Goal: Transaction & Acquisition: Purchase product/service

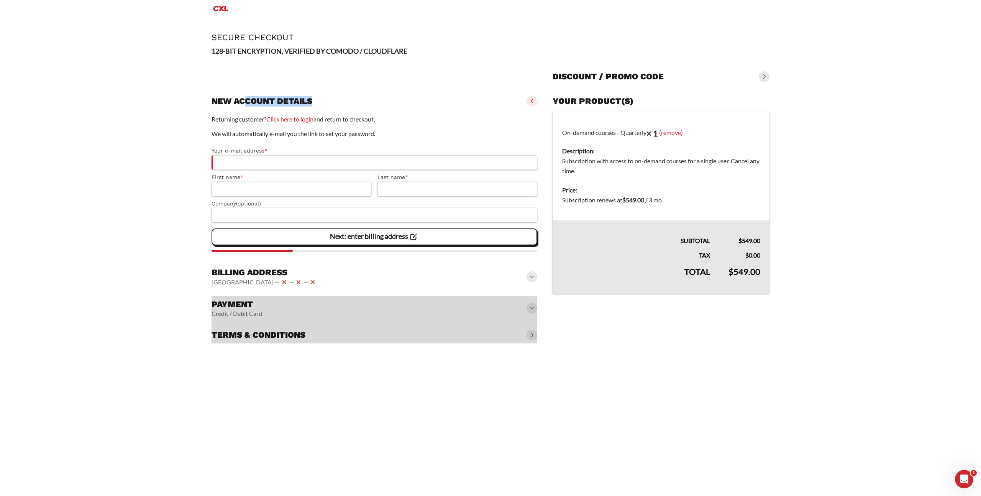
drag, startPoint x: 243, startPoint y: 96, endPoint x: 326, endPoint y: 102, distance: 83.4
click at [325, 102] on div "New account details" at bounding box center [375, 101] width 326 height 17
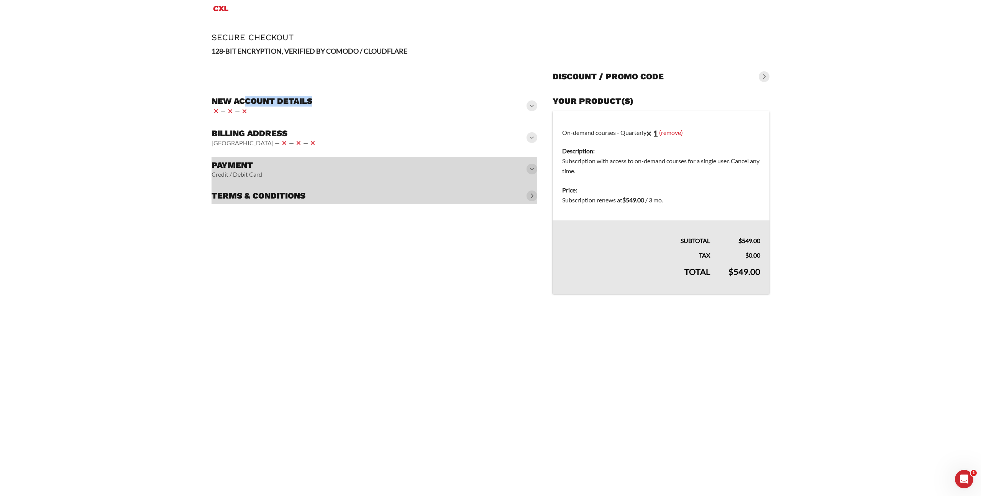
click at [326, 102] on div "New account details — —" at bounding box center [375, 106] width 326 height 26
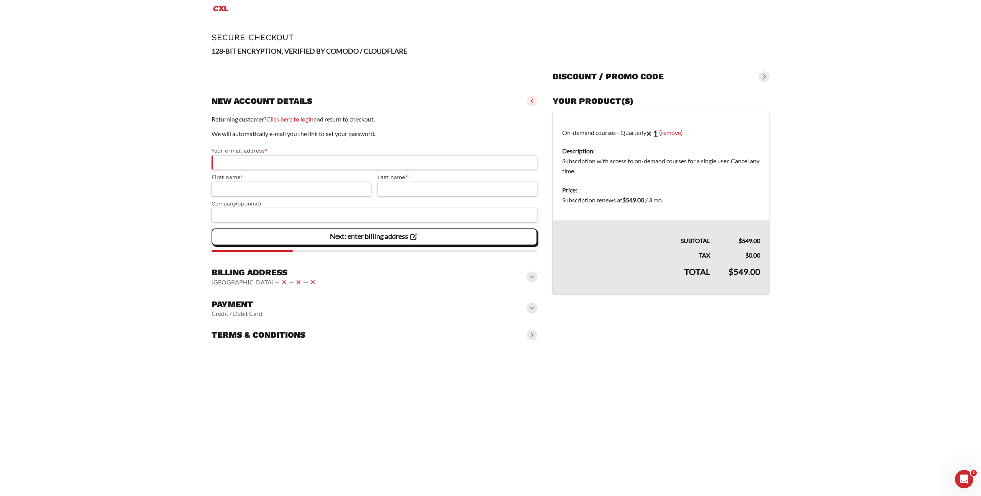
drag, startPoint x: 630, startPoint y: 161, endPoint x: 752, endPoint y: 159, distance: 122.3
click at [752, 159] on dd "Subscription with access to on-demand courses for a single user. Cancel any tim…" at bounding box center [661, 166] width 198 height 20
drag, startPoint x: 754, startPoint y: 161, endPoint x: 563, endPoint y: 158, distance: 191.6
click at [568, 157] on dd "Subscription with access to on-demand courses for a single user. Cancel any tim…" at bounding box center [661, 166] width 198 height 20
click at [563, 158] on dd "Subscription with access to on-demand courses for a single user. Cancel any tim…" at bounding box center [661, 166] width 198 height 20
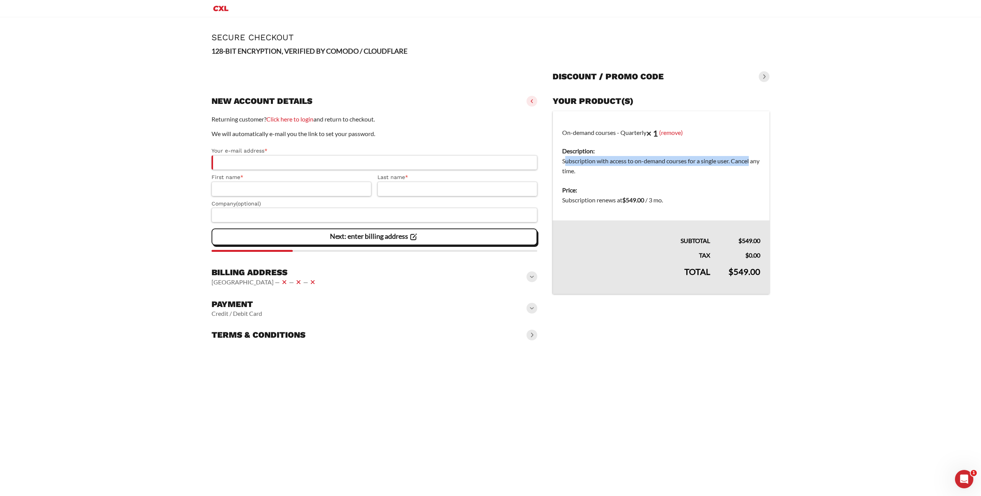
drag, startPoint x: 602, startPoint y: 160, endPoint x: 769, endPoint y: 164, distance: 167.2
click at [769, 164] on td "On-demand courses - Quarterly × 1 (remove) Description: Subscription with acces…" at bounding box center [661, 146] width 217 height 70
click at [215, 5] on icon "Primary Menu" at bounding box center [221, 8] width 18 height 9
